Goal: Information Seeking & Learning: Learn about a topic

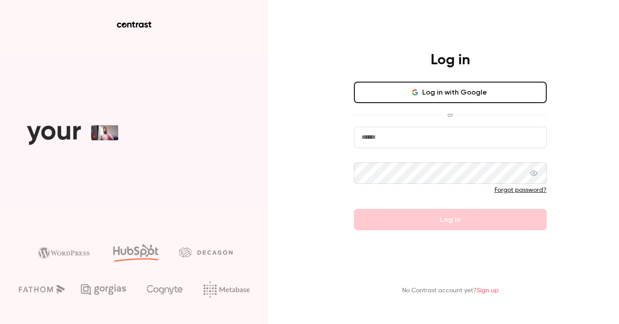
type input "**********"
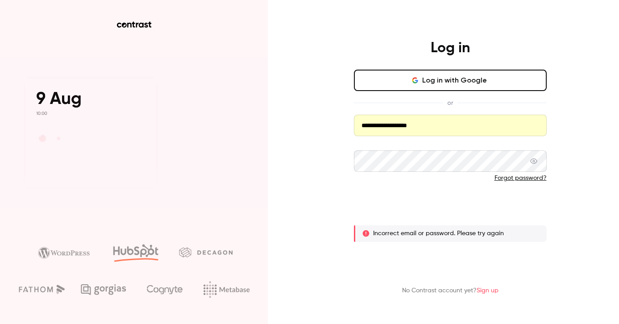
click at [415, 210] on button "Log in" at bounding box center [450, 207] width 193 height 21
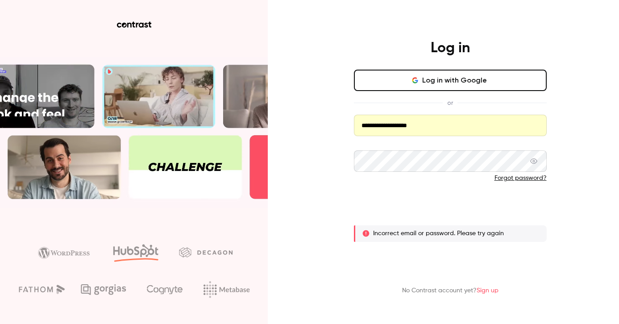
click at [415, 210] on button "Log in" at bounding box center [450, 207] width 193 height 21
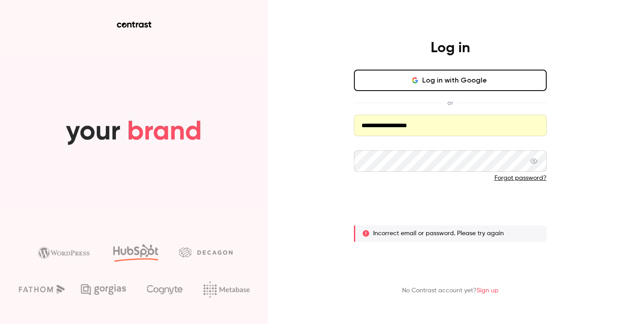
click at [415, 210] on button "Log in" at bounding box center [450, 207] width 193 height 21
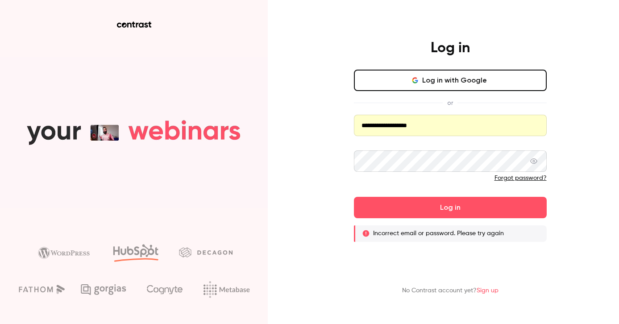
click at [533, 161] on icon at bounding box center [533, 161] width 7 height 5
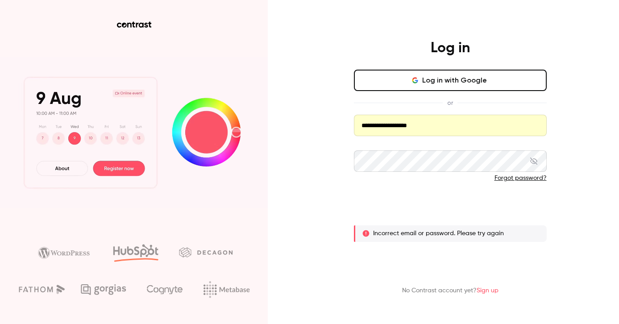
click at [439, 211] on button "Log in" at bounding box center [450, 207] width 193 height 21
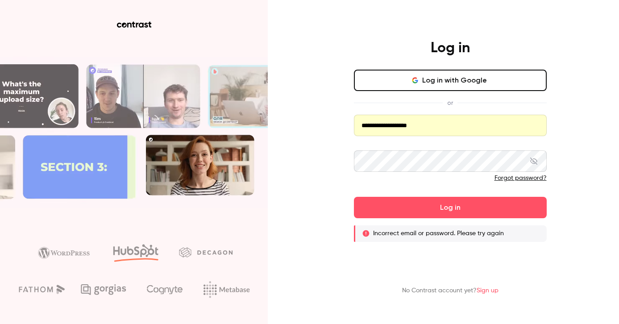
click at [437, 125] on input "**********" at bounding box center [450, 125] width 193 height 21
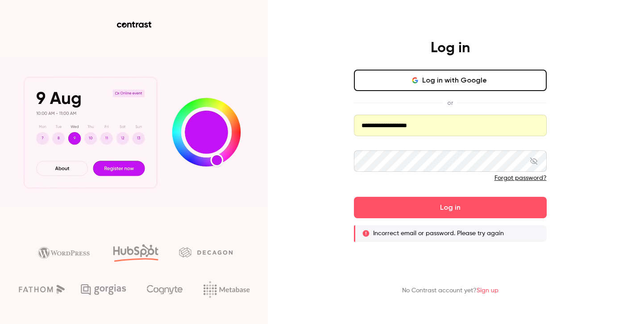
click at [444, 81] on button "Log in with Google" at bounding box center [450, 80] width 193 height 21
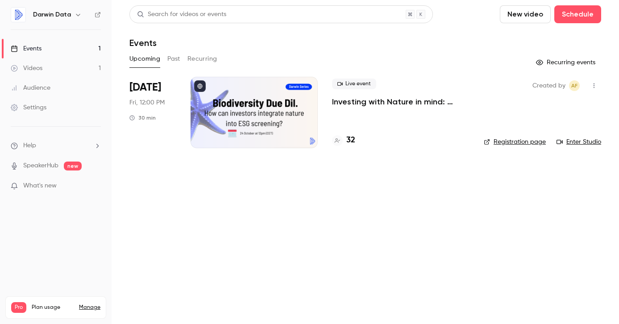
click at [54, 90] on link "Audience" at bounding box center [56, 88] width 112 height 20
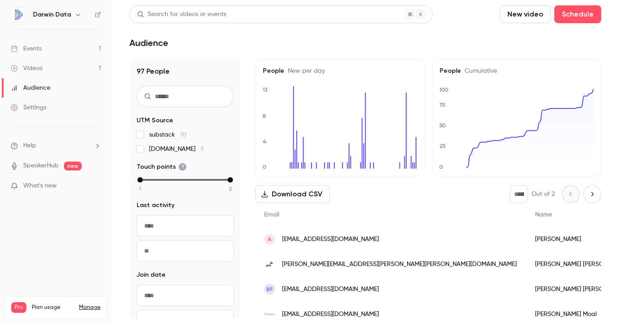
click at [61, 66] on link "Videos 1" at bounding box center [56, 68] width 112 height 20
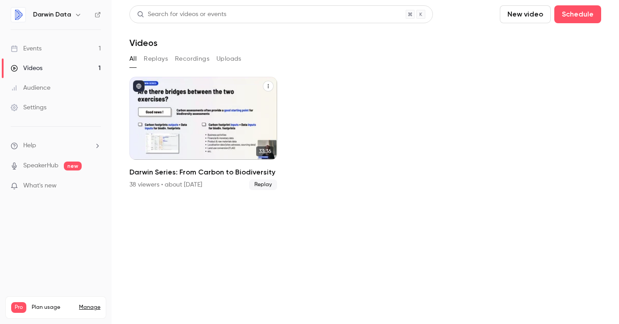
click at [167, 164] on link "33:36 Darwin Series: From Carbon to Biodiversity 38 viewers • about [DATE] Repl…" at bounding box center [203, 133] width 148 height 113
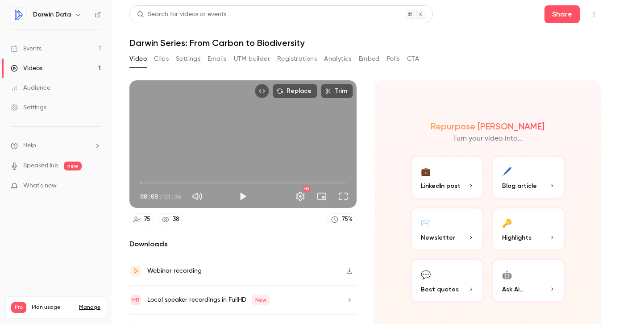
click at [337, 58] on button "Analytics" at bounding box center [338, 59] width 28 height 14
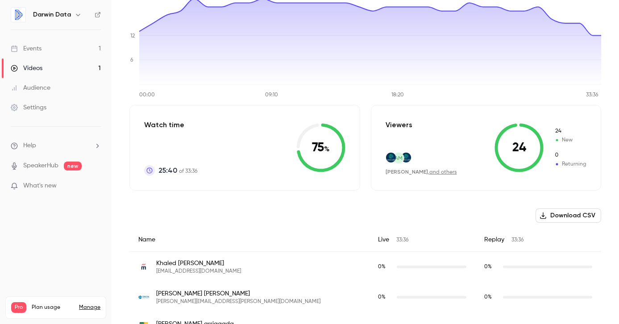
scroll to position [125, 0]
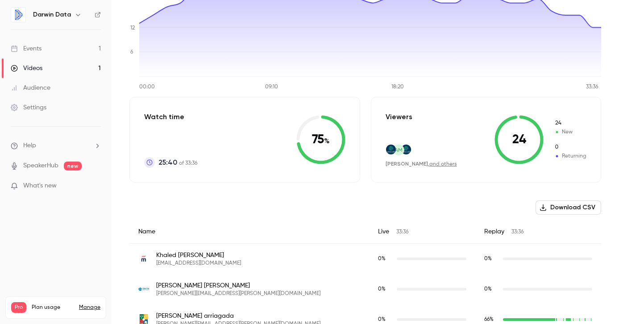
click at [424, 161] on div "[PERSON_NAME] , and others" at bounding box center [421, 164] width 71 height 8
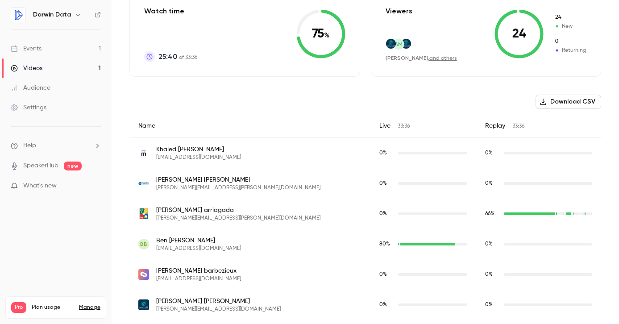
scroll to position [0, 0]
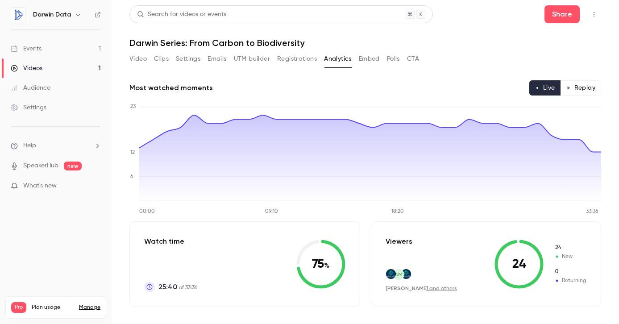
click at [46, 83] on link "Audience" at bounding box center [56, 88] width 112 height 20
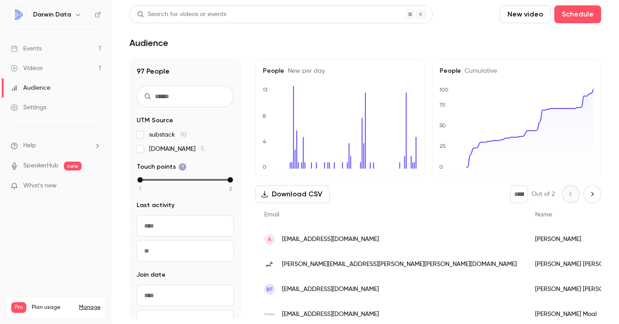
click at [41, 66] on div "Videos" at bounding box center [27, 68] width 32 height 9
